Goal: Task Accomplishment & Management: Manage account settings

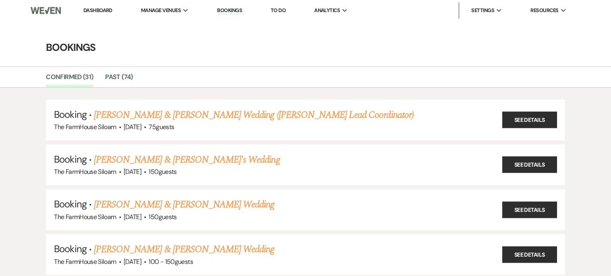
click at [90, 9] on link "Dashboard" at bounding box center [97, 10] width 29 height 7
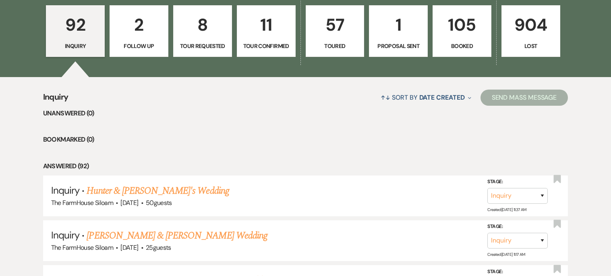
scroll to position [235, 0]
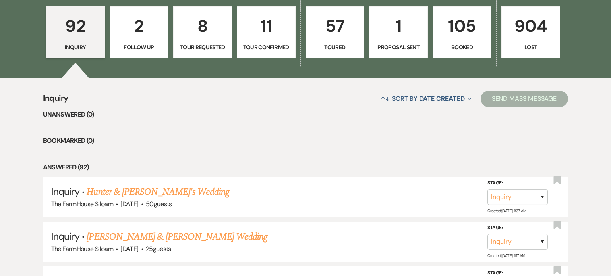
click at [201, 35] on p "8" at bounding box center [203, 25] width 48 height 27
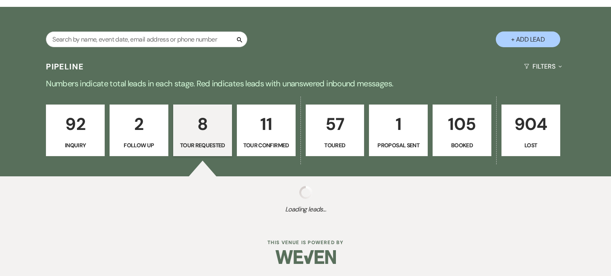
select select "2"
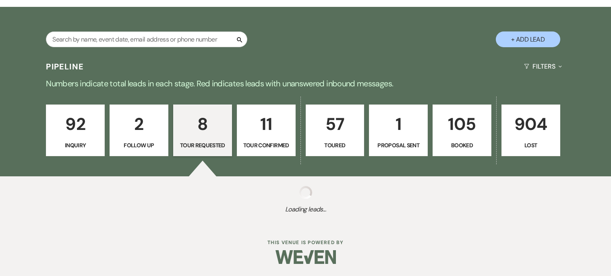
select select "2"
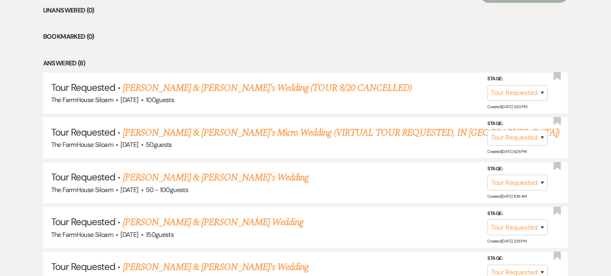
scroll to position [340, 0]
click at [542, 93] on select "Inquiry Follow Up Tour Requested Tour Confirmed Toured Proposal Sent Booked Lost" at bounding box center [518, 92] width 60 height 16
select select "8"
click at [488, 84] on select "Inquiry Follow Up Tour Requested Tour Confirmed Toured Proposal Sent Booked Lost" at bounding box center [518, 92] width 60 height 16
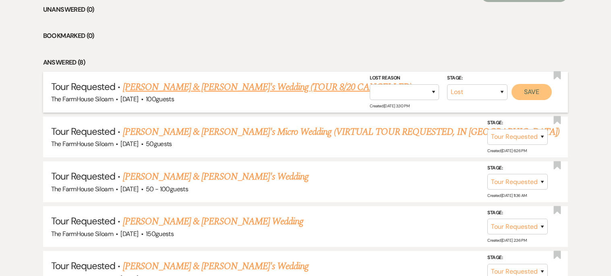
click at [528, 93] on button "Save" at bounding box center [532, 92] width 40 height 16
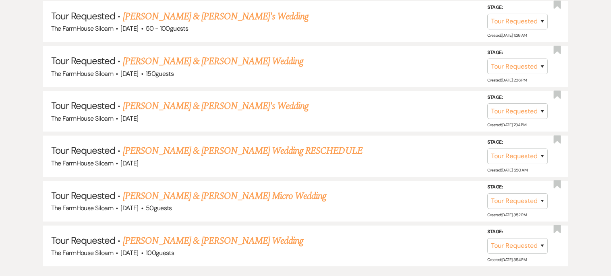
scroll to position [509, 0]
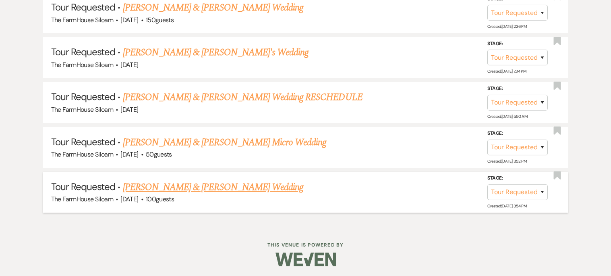
click at [239, 183] on link "[PERSON_NAME] & [PERSON_NAME] Wedding" at bounding box center [213, 187] width 181 height 15
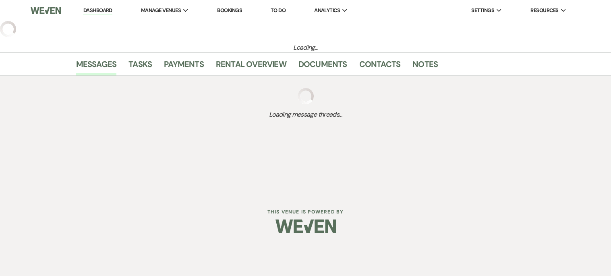
select select "2"
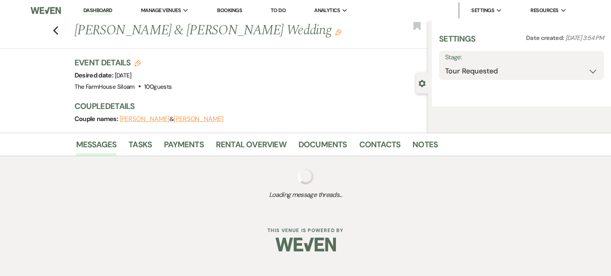
select select "5"
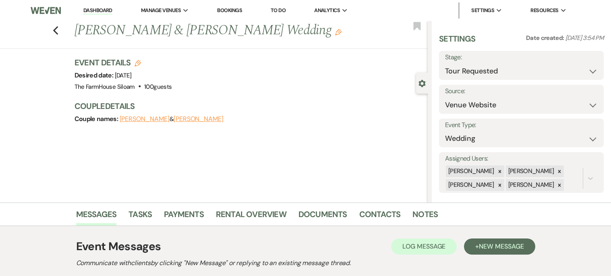
scroll to position [116, 0]
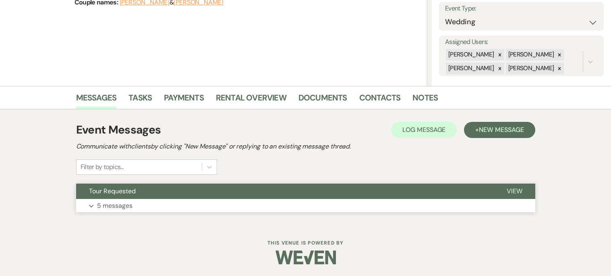
click at [515, 191] on span "View" at bounding box center [515, 191] width 16 height 8
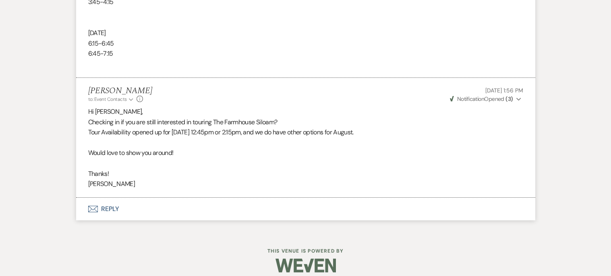
scroll to position [0, 0]
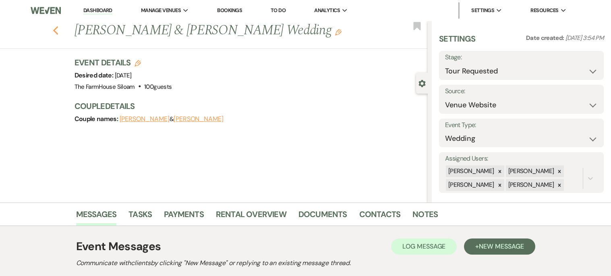
click at [54, 30] on use "button" at bounding box center [55, 30] width 5 height 9
select select "2"
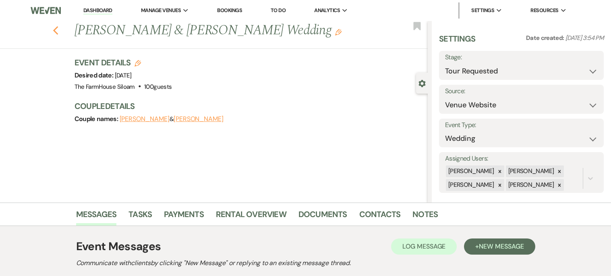
select select "2"
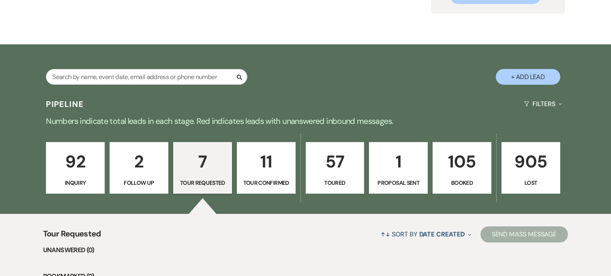
scroll to position [102, 0]
